Goal: Transaction & Acquisition: Book appointment/travel/reservation

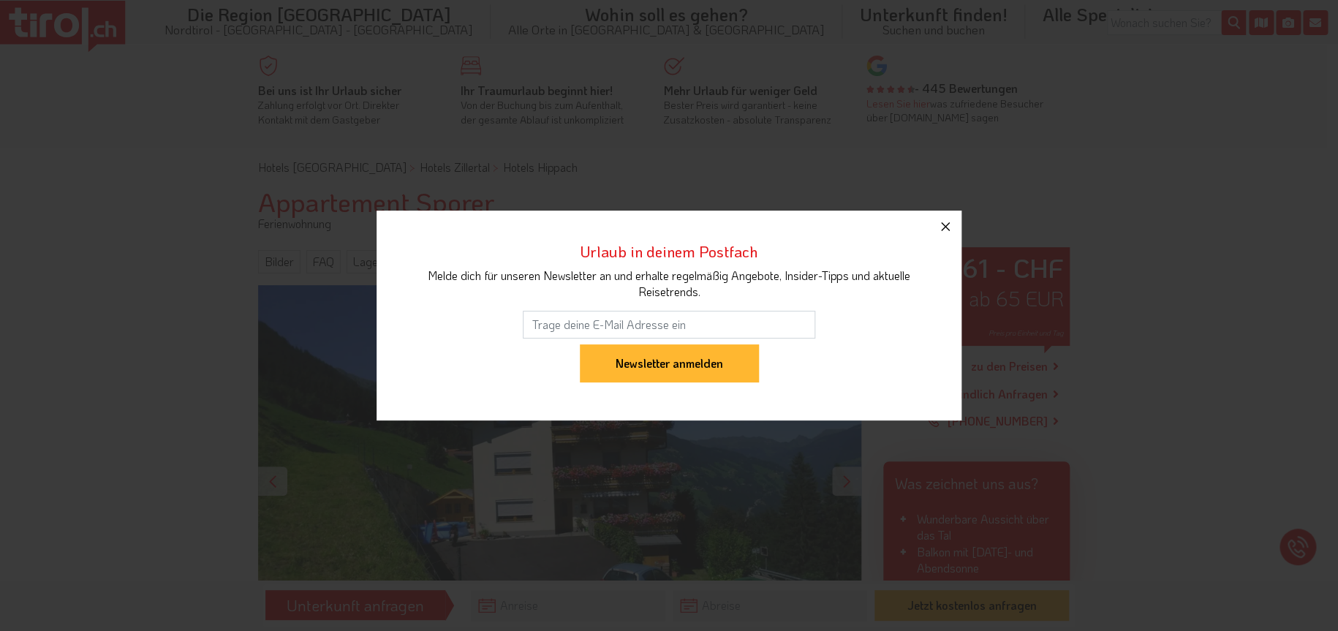
click at [942, 224] on icon "button" at bounding box center [945, 226] width 9 height 9
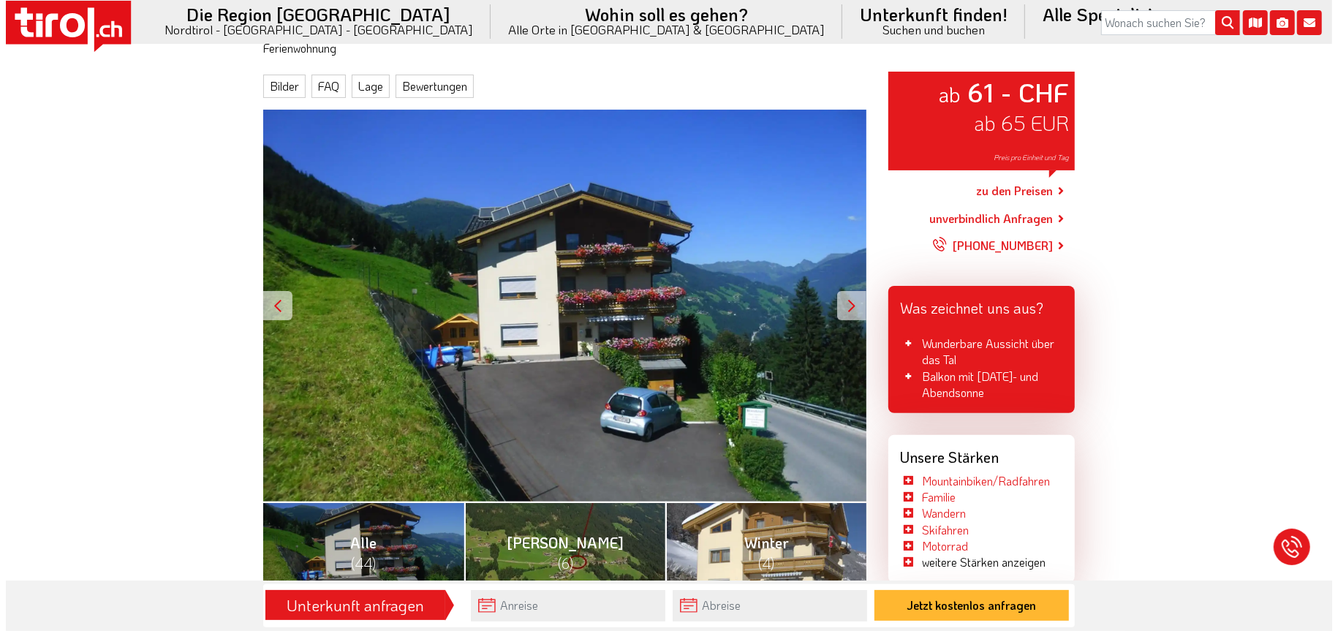
scroll to position [219, 0]
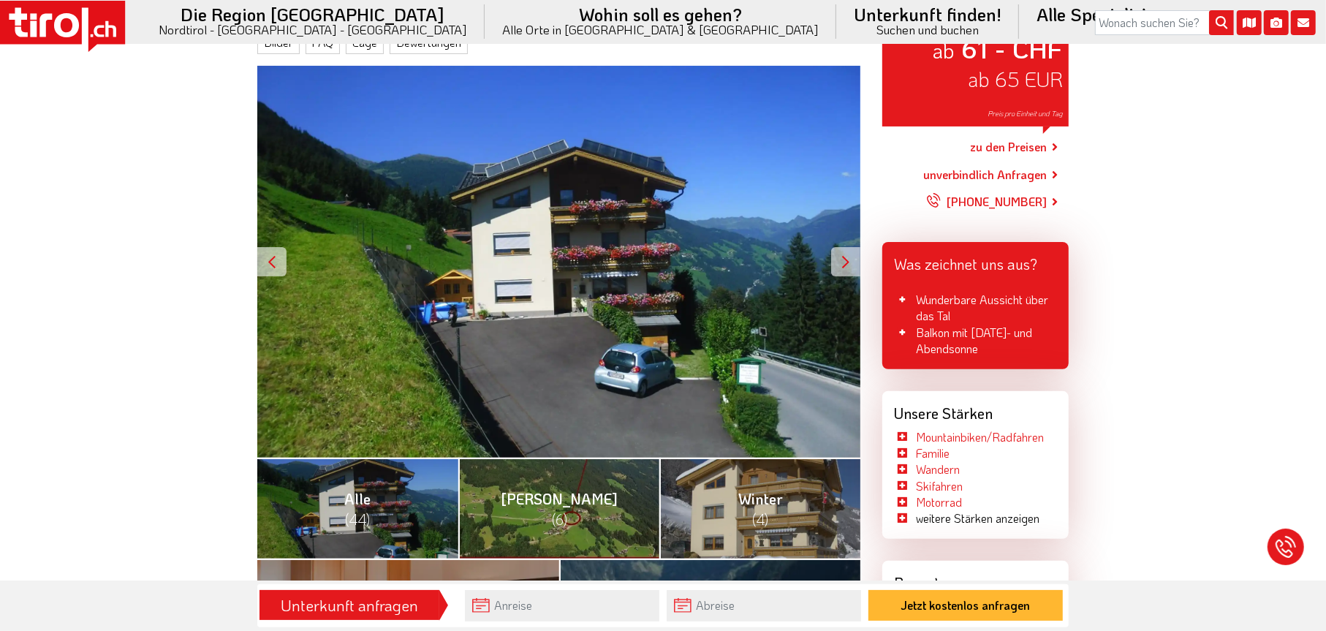
click at [840, 257] on div at bounding box center [845, 261] width 29 height 29
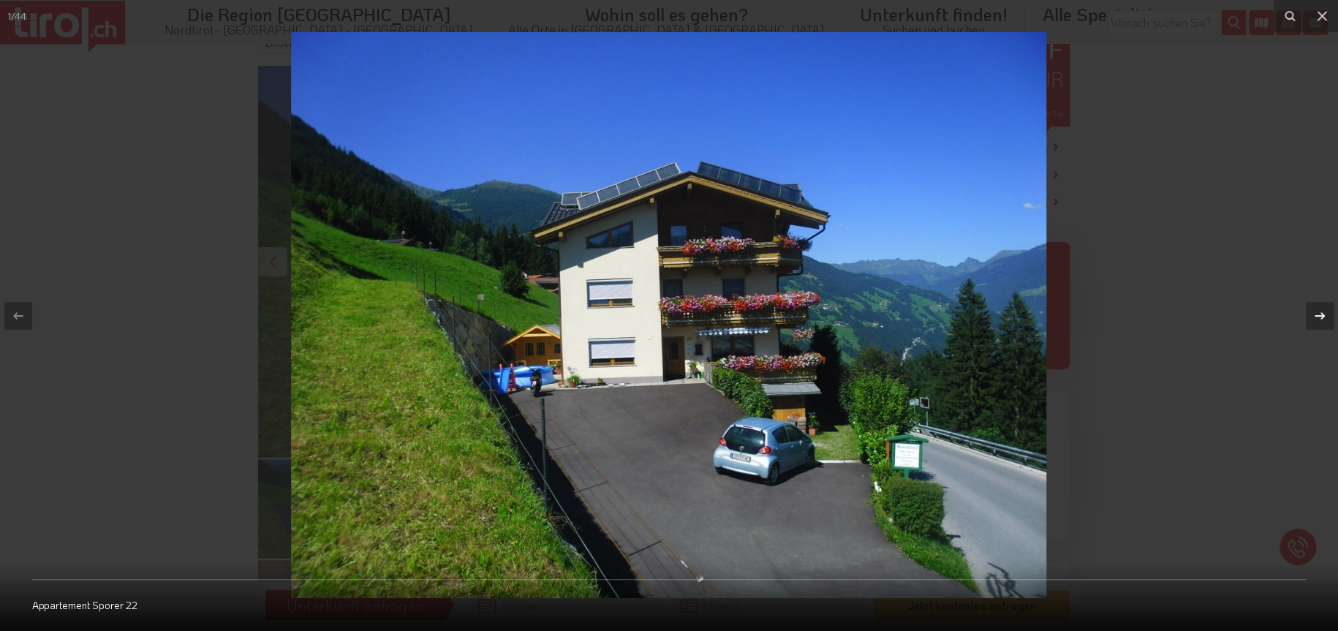
click at [1316, 311] on icon at bounding box center [1320, 316] width 18 height 18
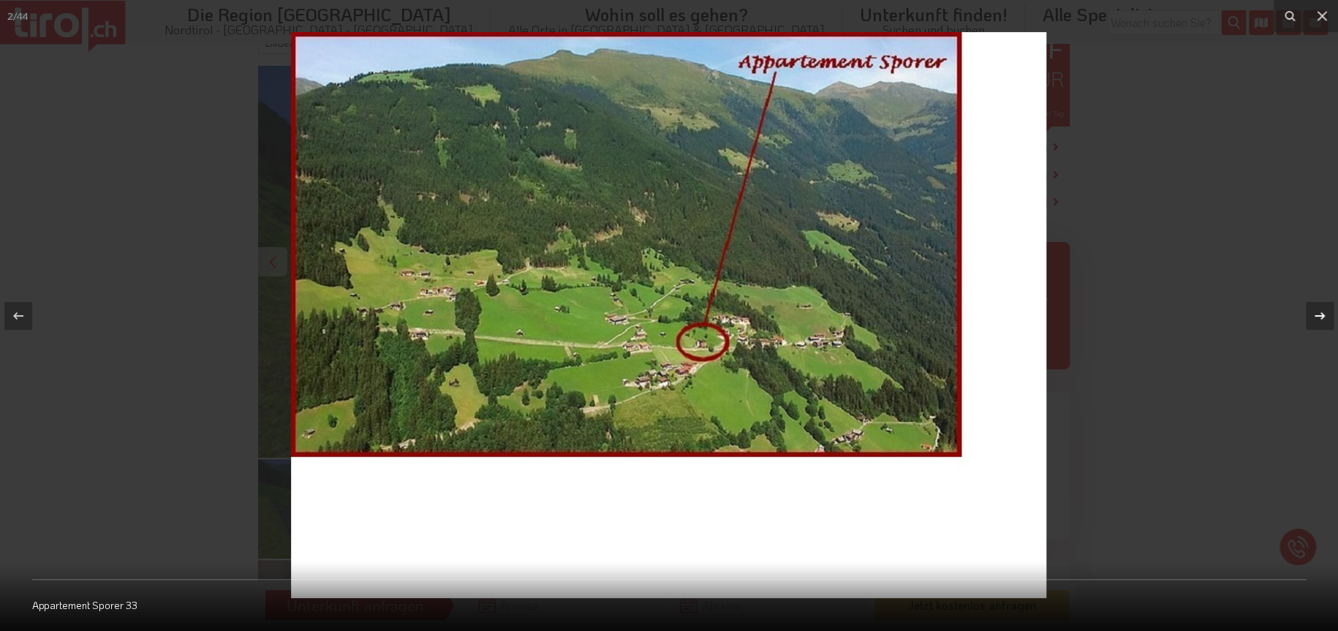
click at [1317, 313] on icon at bounding box center [1320, 316] width 18 height 18
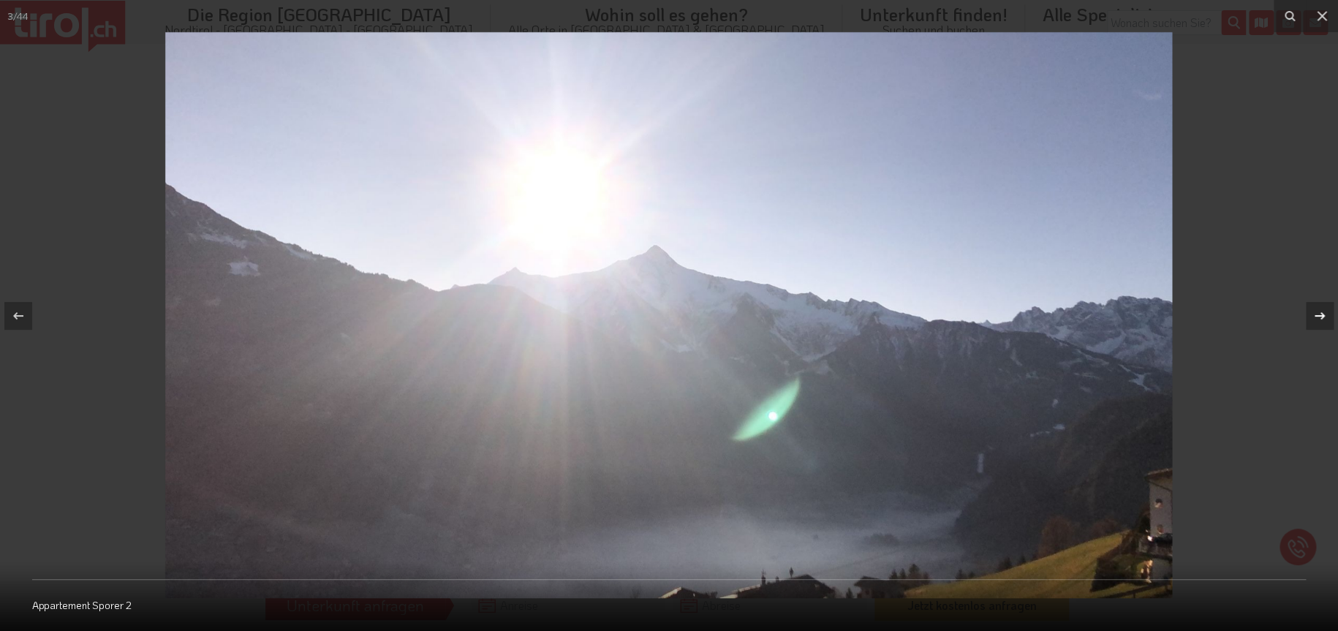
click at [1317, 313] on icon at bounding box center [1320, 316] width 18 height 18
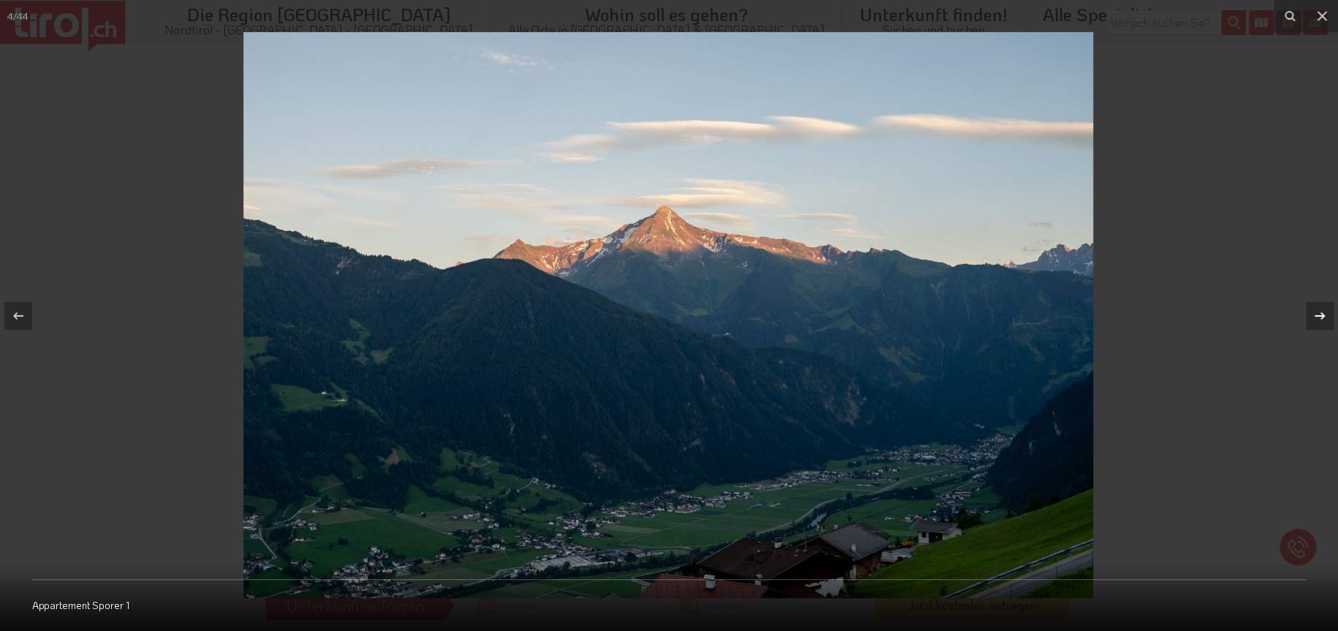
click at [1317, 313] on icon at bounding box center [1320, 316] width 18 height 18
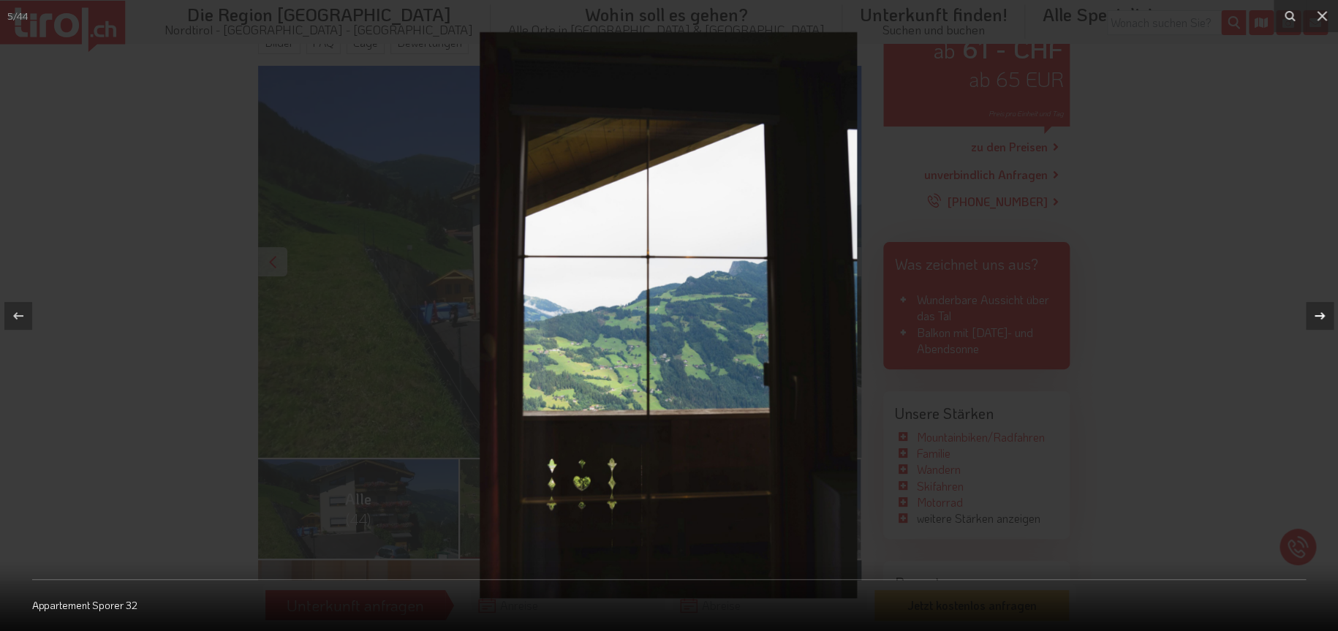
click at [1317, 313] on icon at bounding box center [1320, 316] width 18 height 18
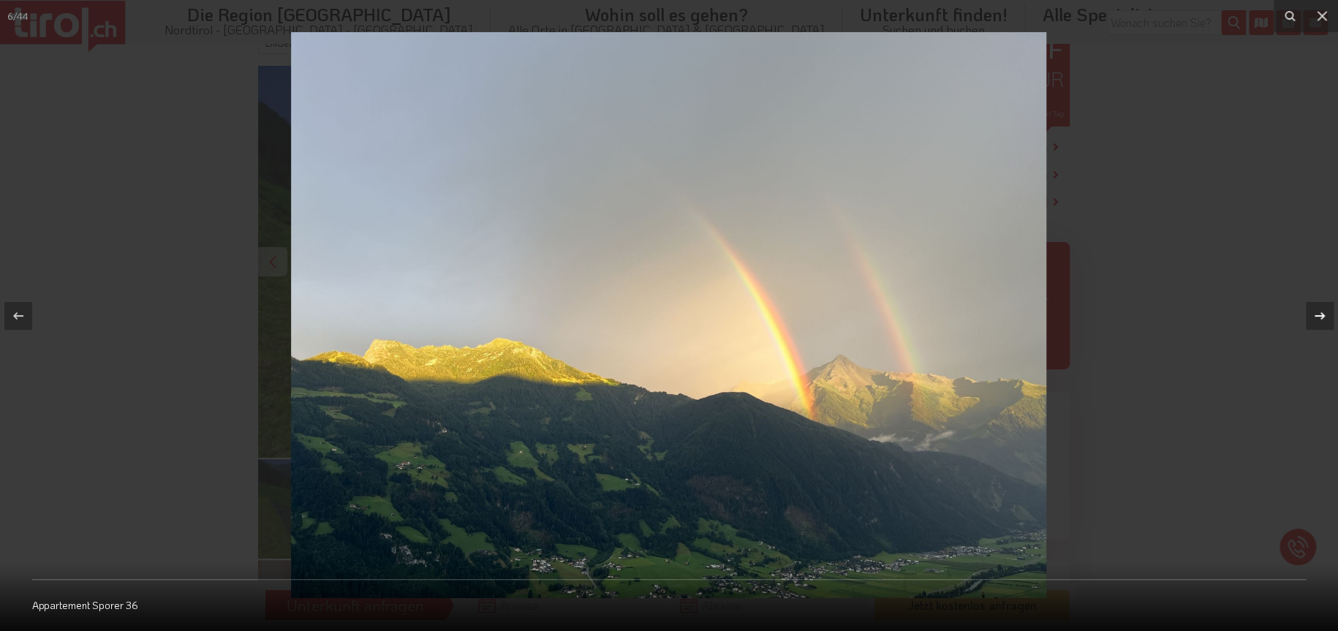
click at [1317, 313] on icon at bounding box center [1320, 316] width 18 height 18
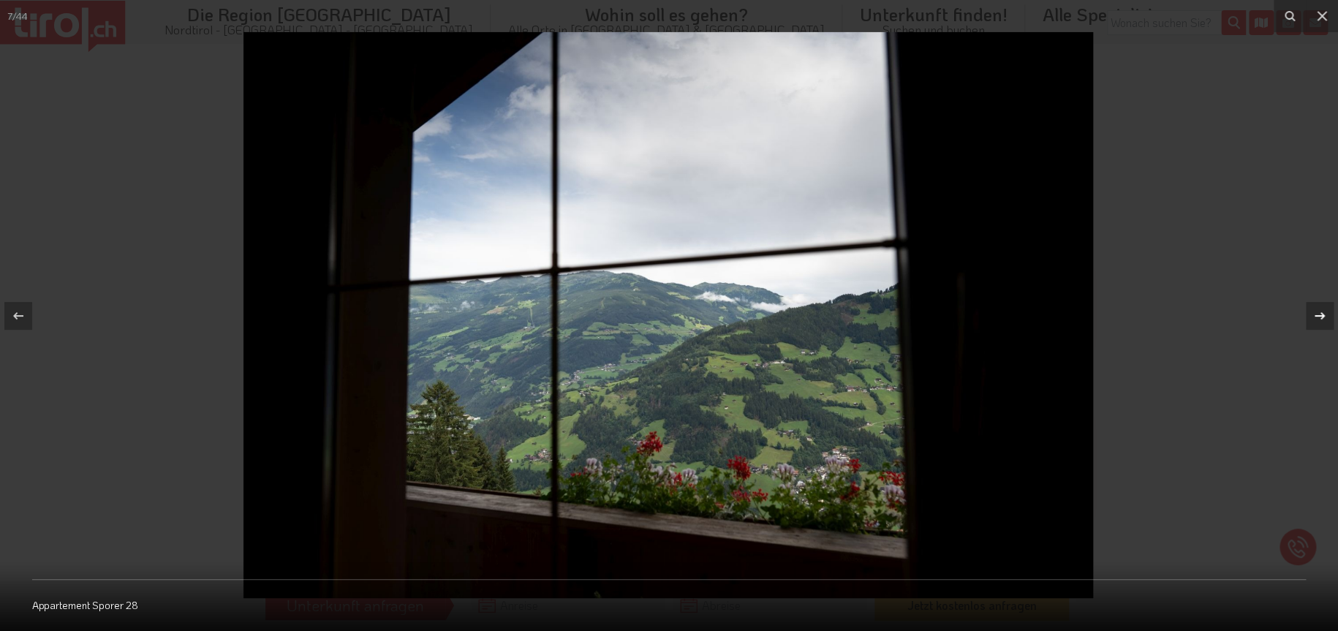
click at [1317, 314] on icon at bounding box center [1320, 316] width 18 height 18
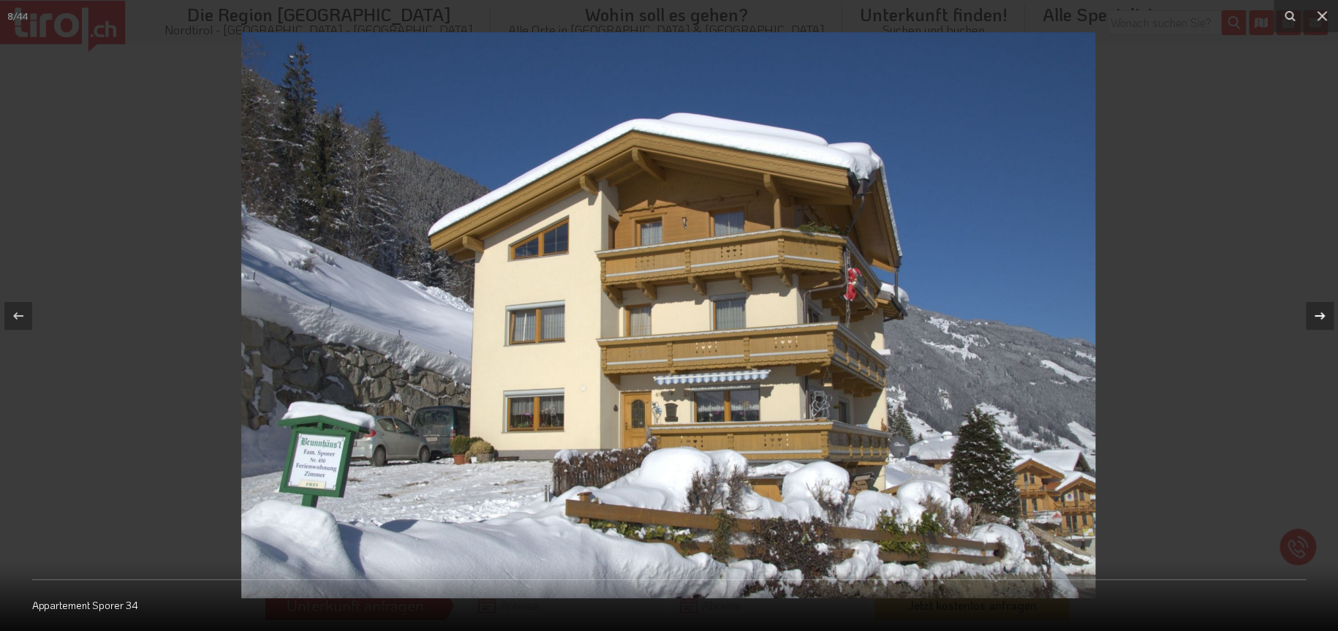
click at [1317, 314] on icon at bounding box center [1320, 316] width 18 height 18
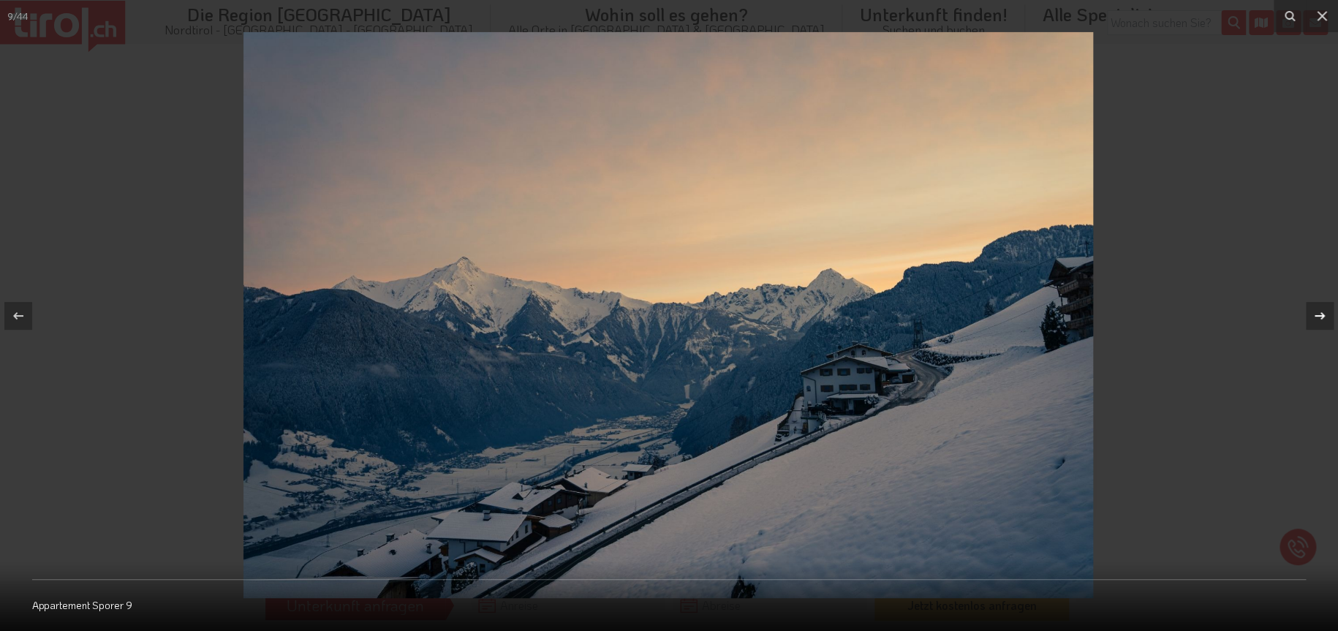
click at [1316, 316] on icon at bounding box center [1319, 314] width 10 height 7
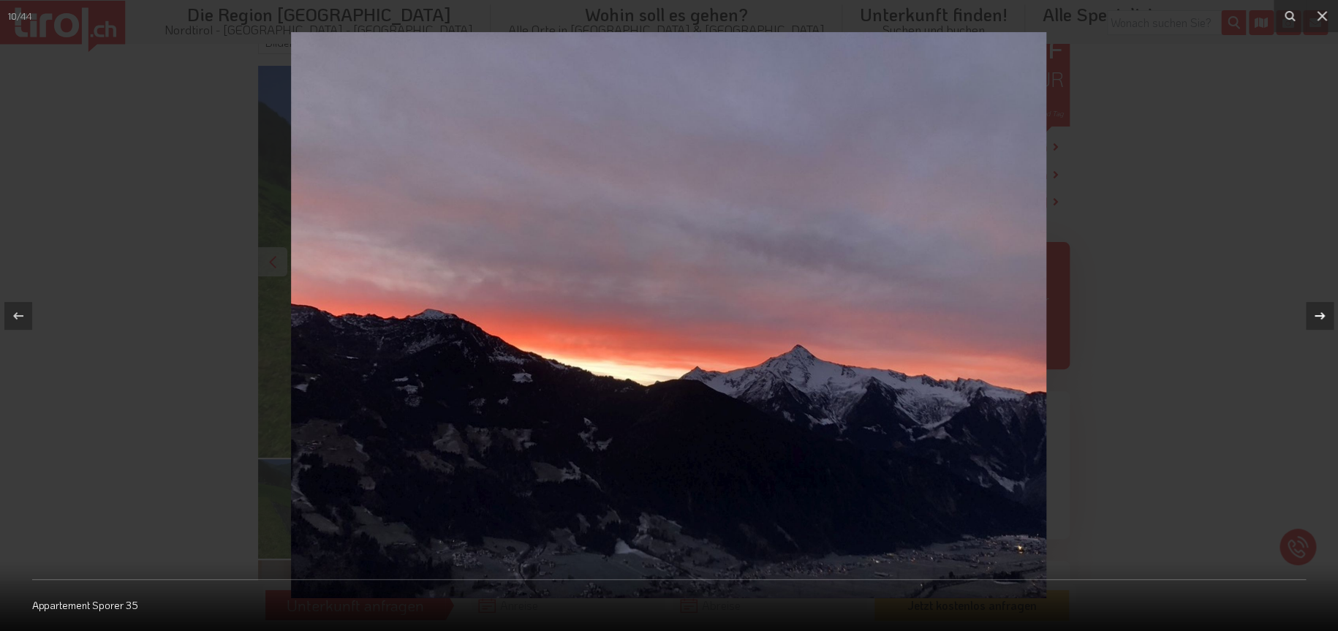
click at [1316, 316] on icon at bounding box center [1319, 314] width 10 height 7
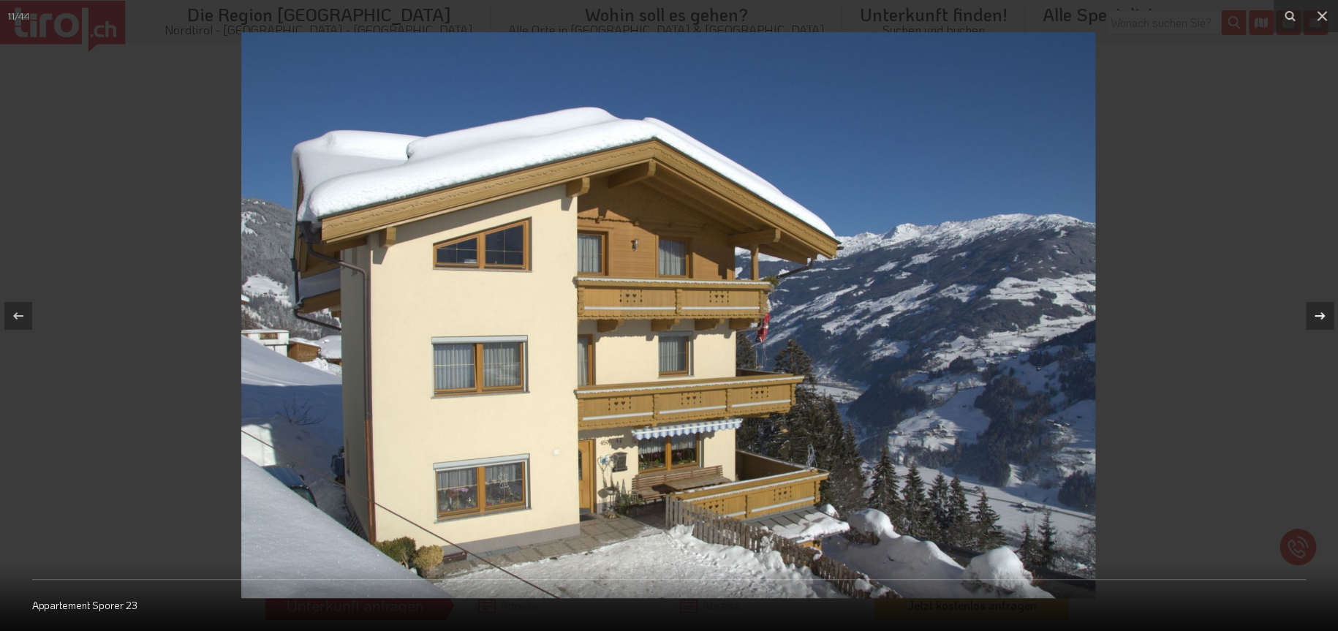
click at [1316, 316] on div "11 / 44 Appartement Sporer 23" at bounding box center [669, 315] width 1338 height 631
